Goal: Find specific page/section: Find specific page/section

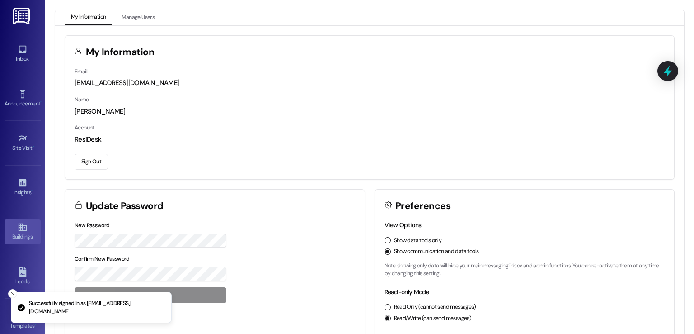
click at [19, 227] on icon at bounding box center [22, 227] width 8 height 8
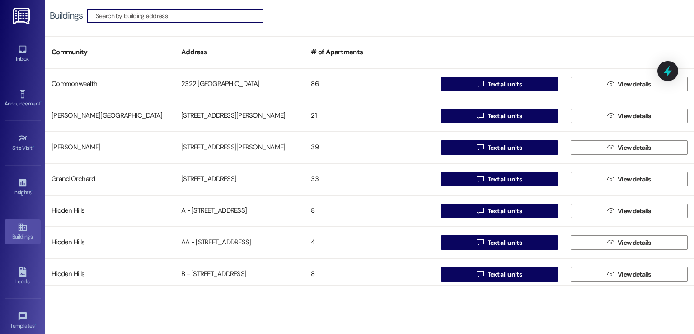
click at [201, 20] on input at bounding box center [179, 15] width 167 height 13
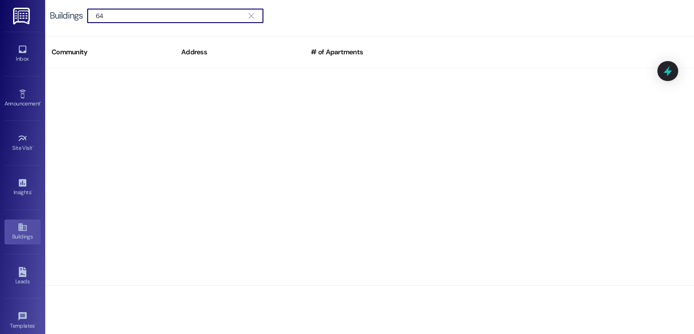
type input "6"
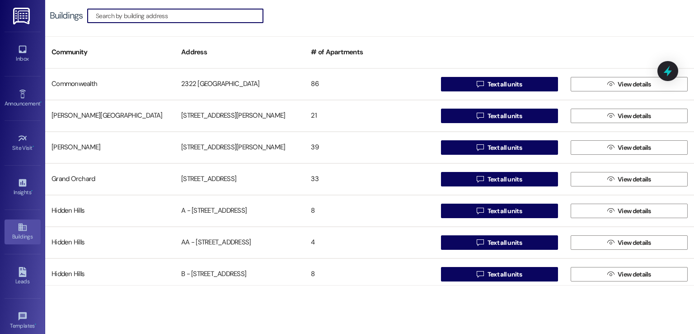
click at [132, 16] on input at bounding box center [179, 15] width 167 height 13
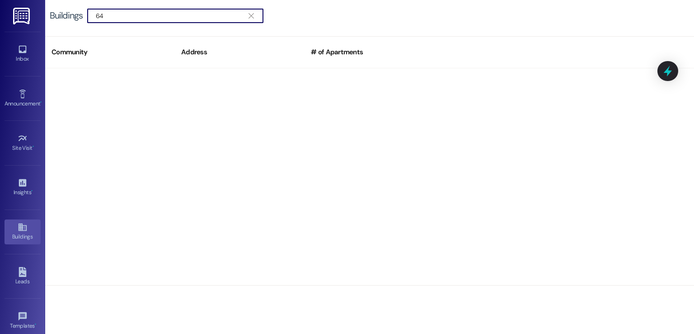
type input "6"
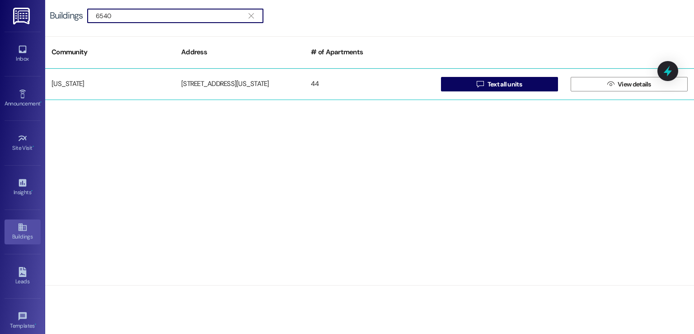
type input "6540"
click at [293, 75] on div "[US_STATE] [STREET_ADDRESS][US_STATE]  Text all units  View details" at bounding box center [369, 84] width 649 height 32
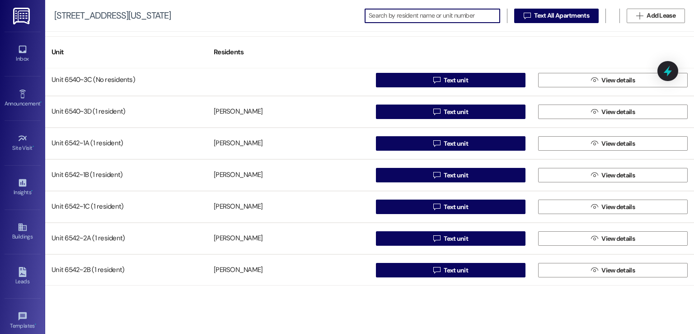
scroll to position [316, 0]
